Goal: Find specific page/section: Find specific page/section

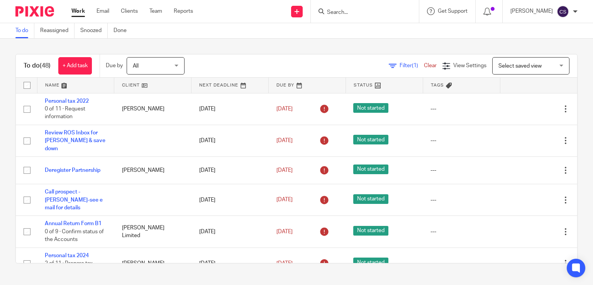
click at [335, 14] on input "Search" at bounding box center [360, 12] width 69 height 7
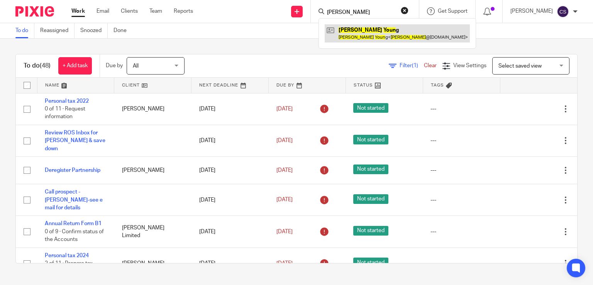
type input "fiona youn"
click at [363, 33] on link at bounding box center [397, 33] width 145 height 18
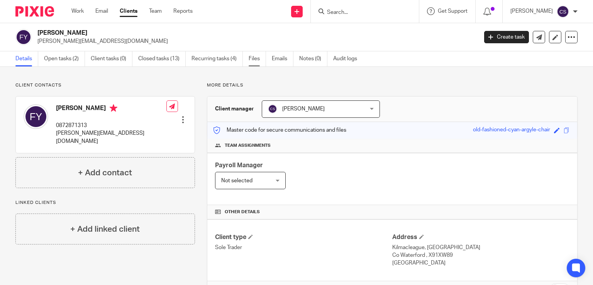
click at [257, 61] on link "Files" at bounding box center [257, 58] width 17 height 15
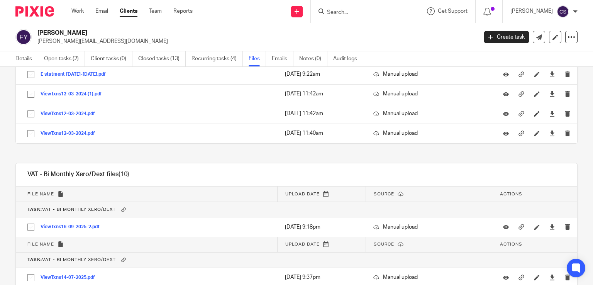
scroll to position [154, 0]
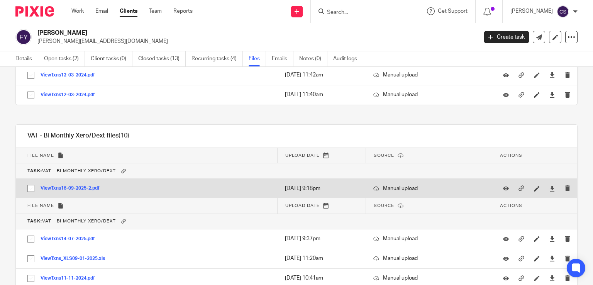
click at [68, 186] on button "ViewTxns16-09-2025-2.pdf" at bounding box center [73, 188] width 65 height 5
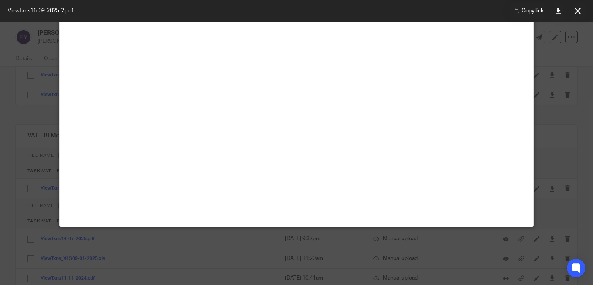
scroll to position [0, 0]
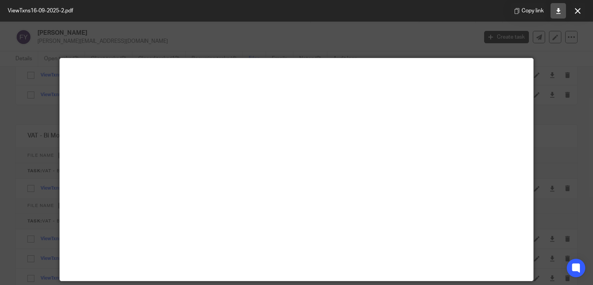
click at [557, 12] on icon at bounding box center [558, 11] width 6 height 6
